Goal: Information Seeking & Learning: Understand process/instructions

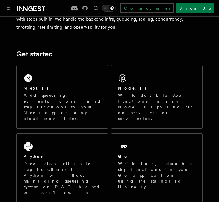
scroll to position [63, 0]
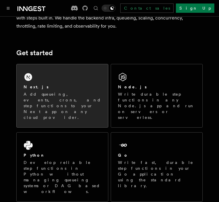
click at [33, 89] on h2 "Next.js" at bounding box center [36, 87] width 25 height 6
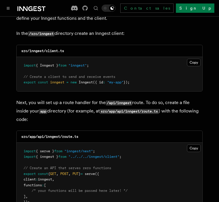
scroll to position [749, 0]
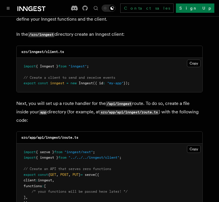
drag, startPoint x: 154, startPoint y: 72, endPoint x: 13, endPoint y: 50, distance: 142.5
copy code "import { Inngest } from "inngest" ; // Create a client to send and receive even…"
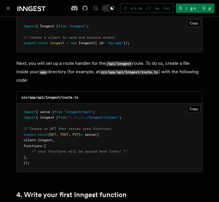
scroll to position [791, 0]
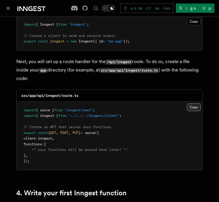
click at [190, 104] on button "Copy Copied" at bounding box center [194, 108] width 14 height 8
